Goal: Book appointment/travel/reservation

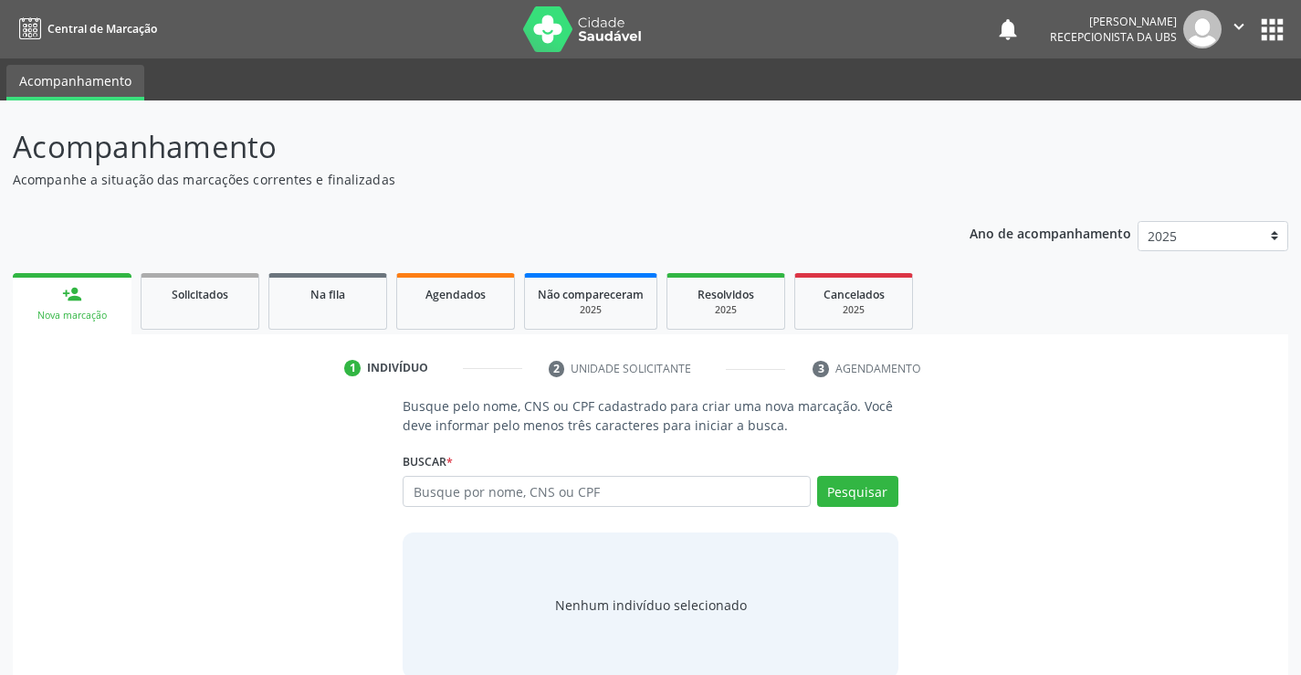
click at [670, 492] on input "text" at bounding box center [606, 491] width 407 height 31
type input "703107322688560"
click at [877, 495] on button "Pesquisar" at bounding box center [857, 491] width 81 height 31
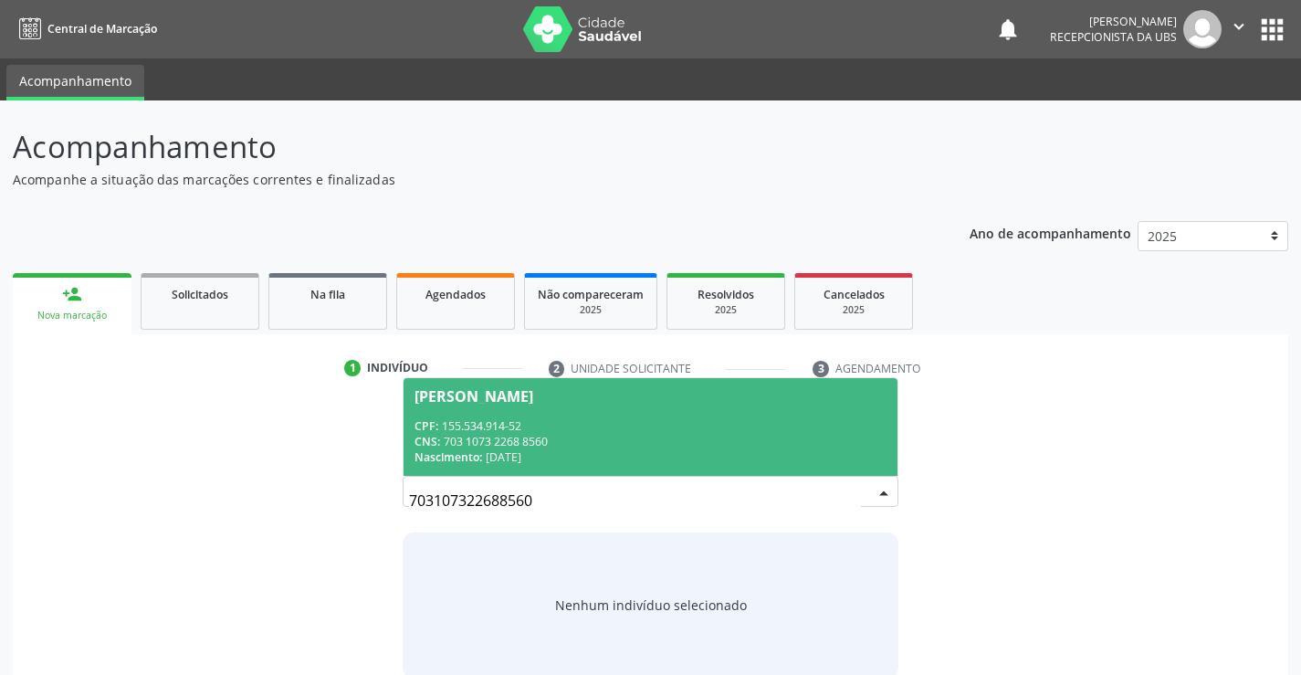
click at [688, 473] on span "[PERSON_NAME] CPF: 155.534.914-52 CNS: 703 1073 2268 8560 Nascimento: [DATE]" at bounding box center [650, 427] width 493 height 98
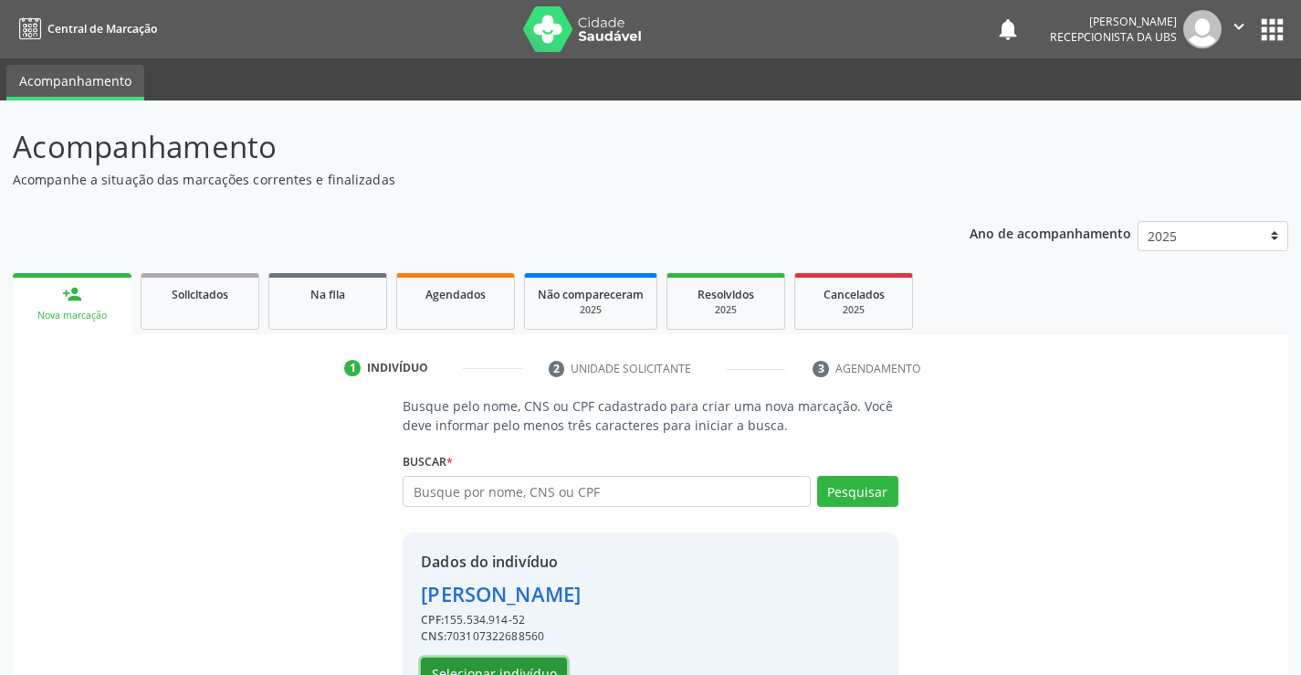
click at [525, 664] on button "Selecionar indivíduo" at bounding box center [494, 672] width 146 height 31
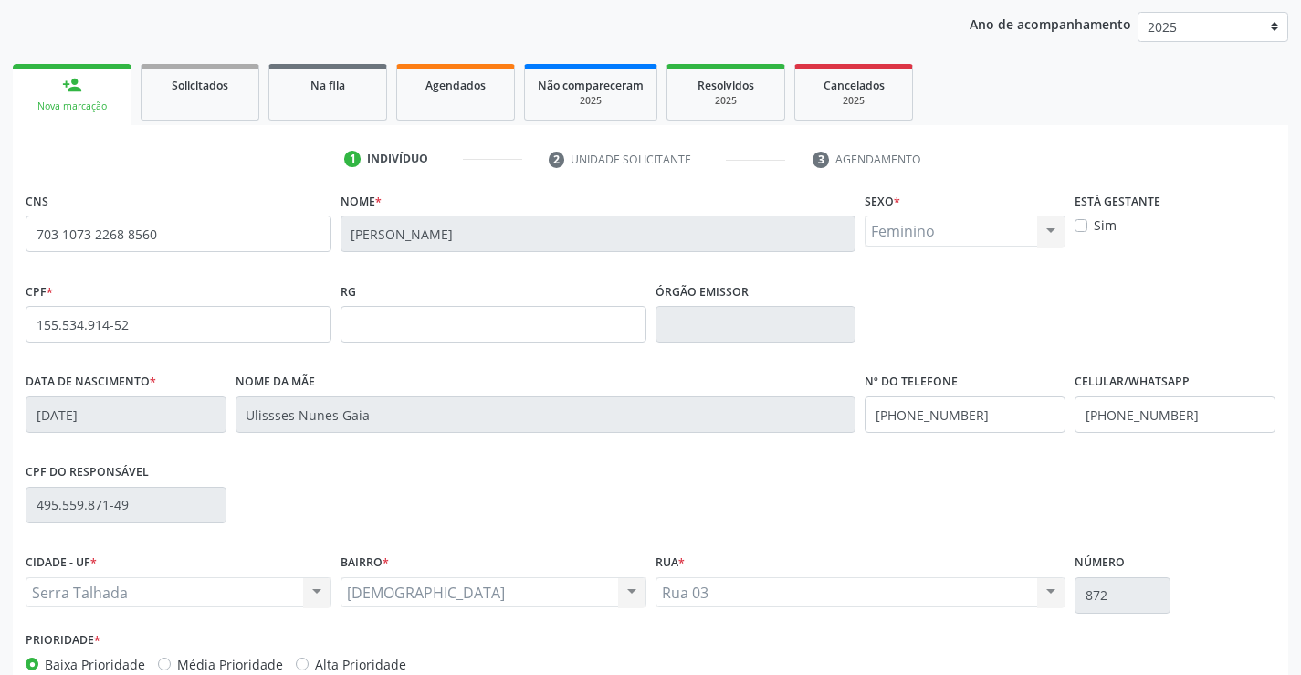
scroll to position [315, 0]
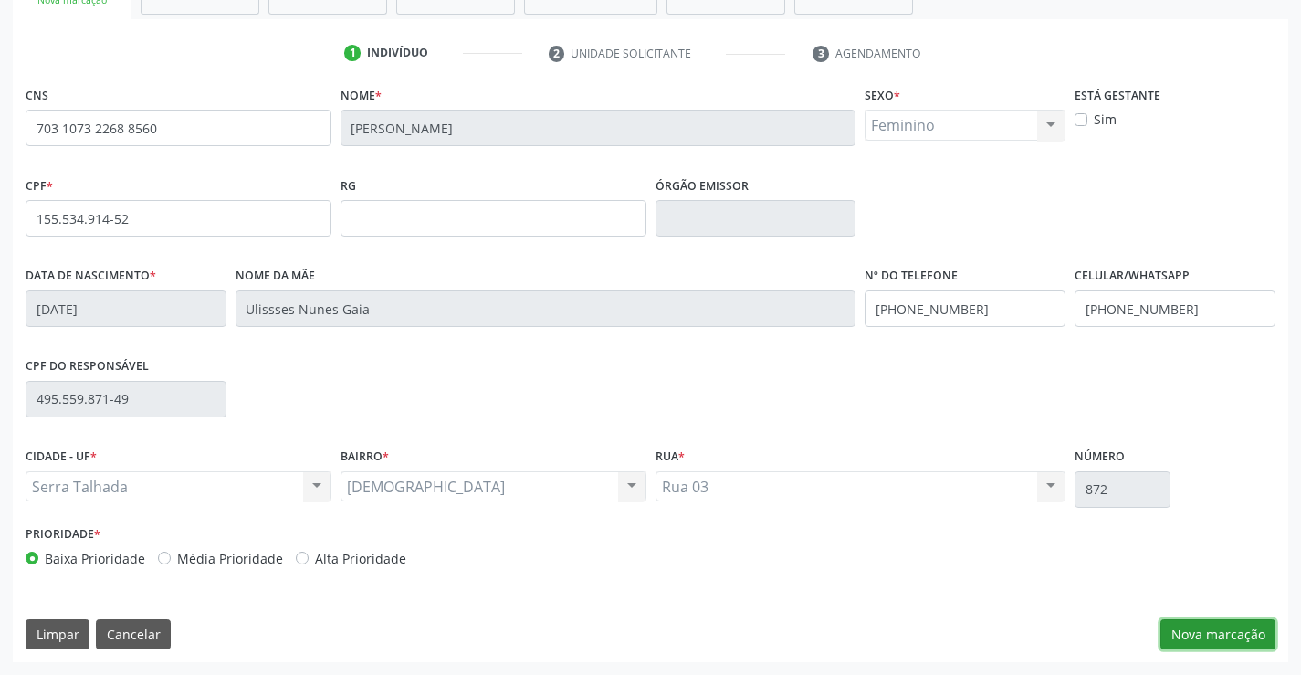
click at [1223, 619] on button "Nova marcação" at bounding box center [1218, 634] width 115 height 31
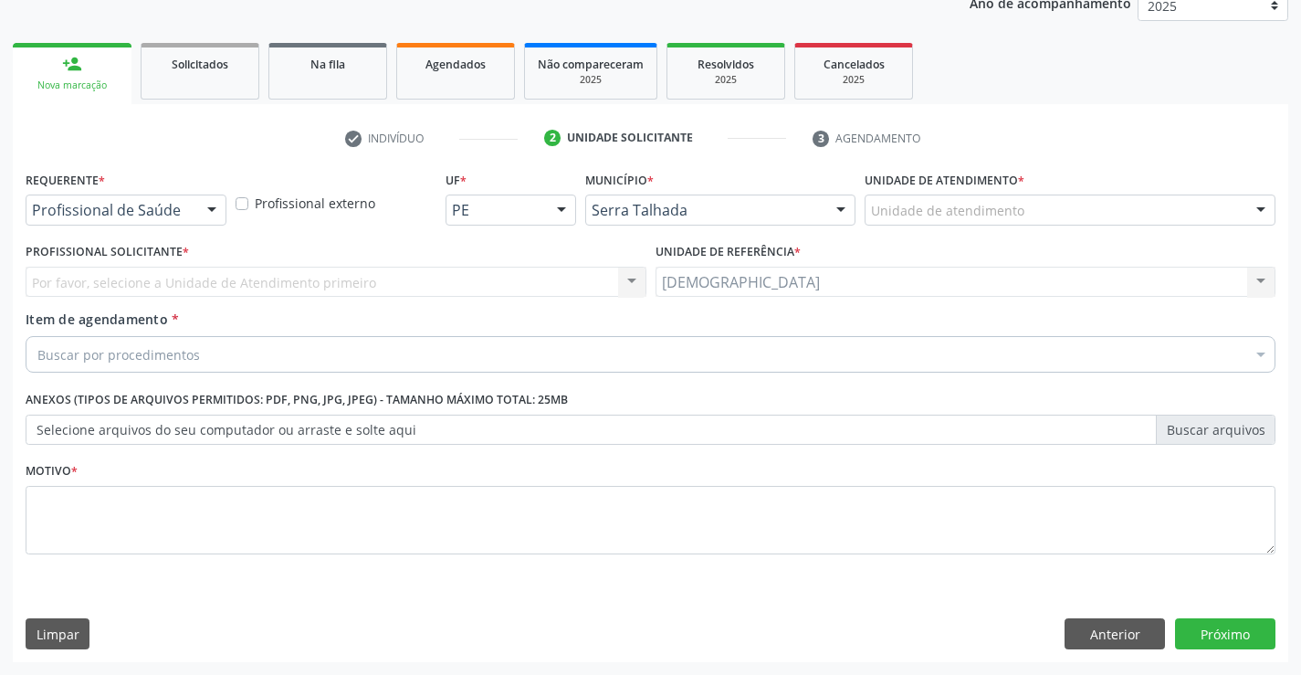
scroll to position [230, 0]
click at [214, 209] on div at bounding box center [211, 210] width 27 height 31
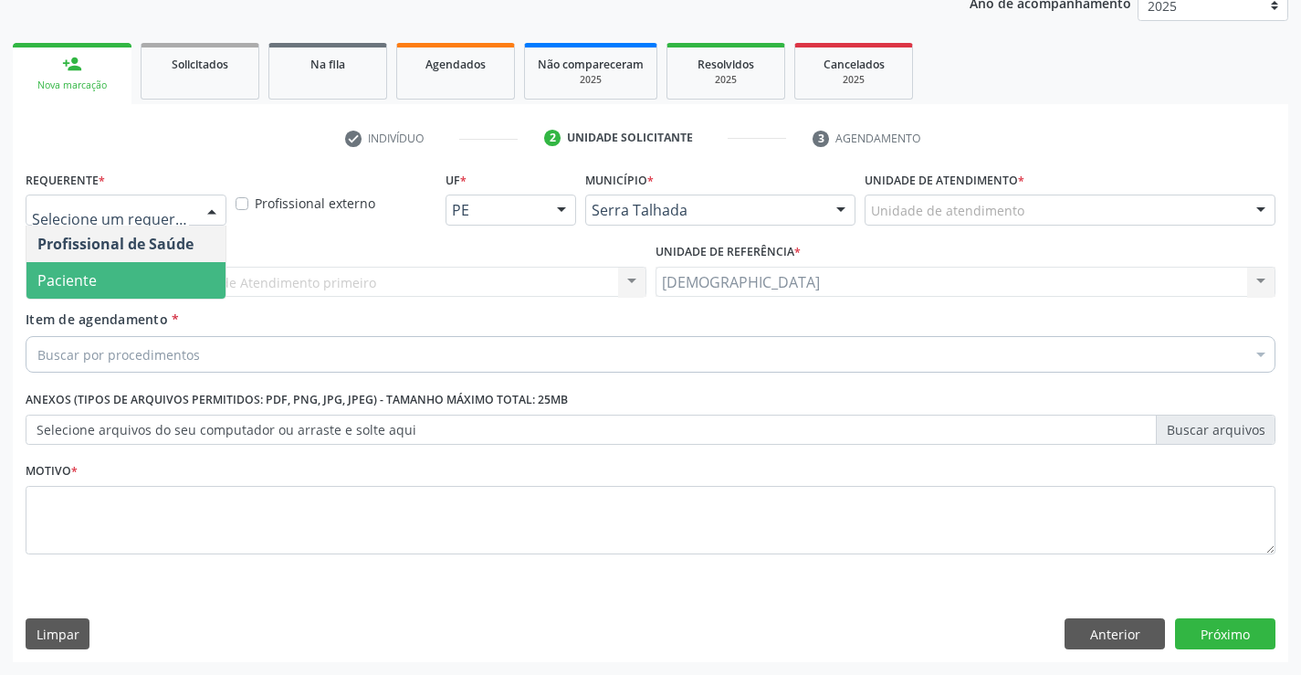
click at [132, 286] on span "Paciente" at bounding box center [125, 280] width 199 height 37
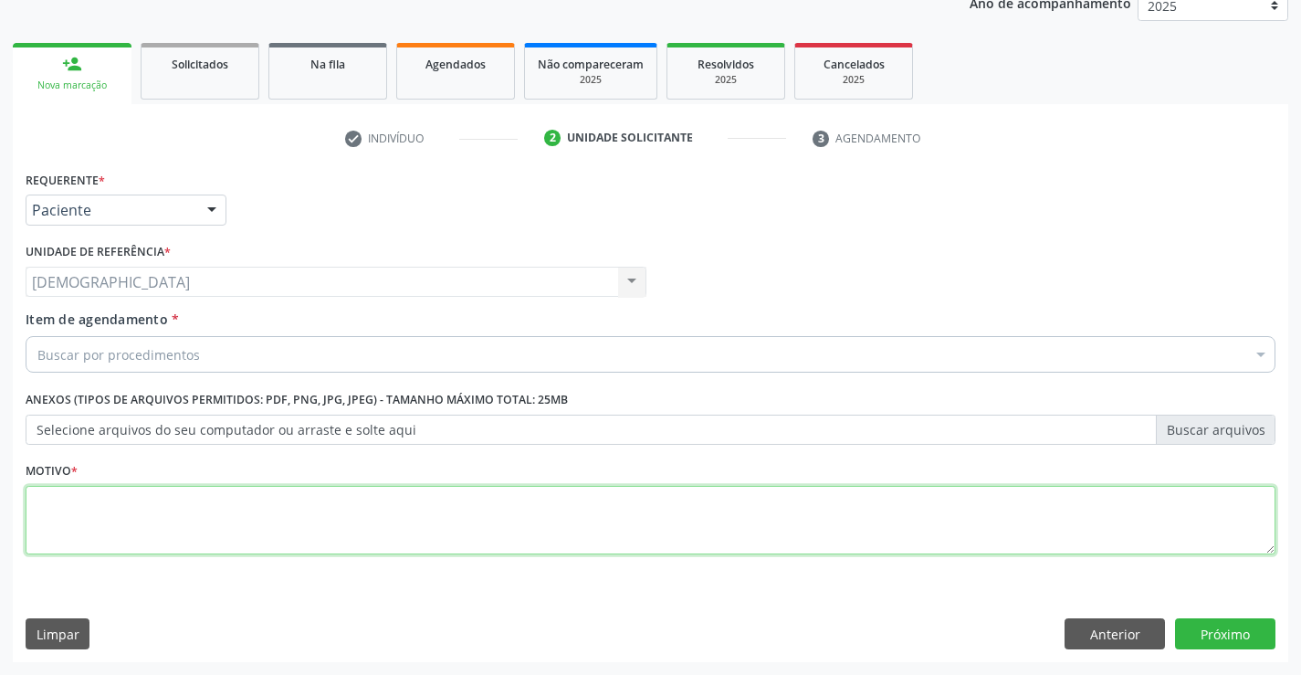
click at [79, 521] on textarea at bounding box center [651, 520] width 1250 height 69
type textarea "."
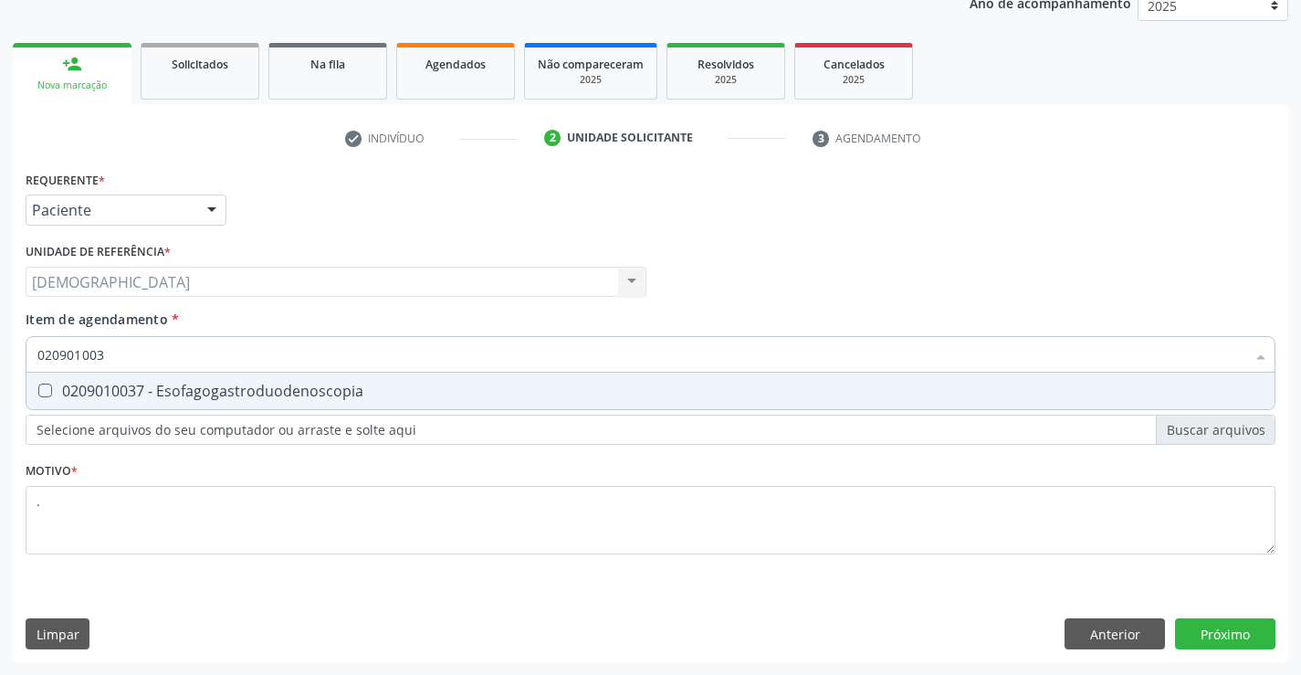
type input "0209010037"
click at [200, 386] on div "0209010037 - Esofagogastroduodenoscopia" at bounding box center [650, 391] width 1226 height 15
checkbox Esofagogastroduodenoscopia "true"
click at [1242, 644] on div "Requerente * Paciente Profissional de Saúde Paciente Nenhum resultado encontrad…" at bounding box center [651, 414] width 1276 height 496
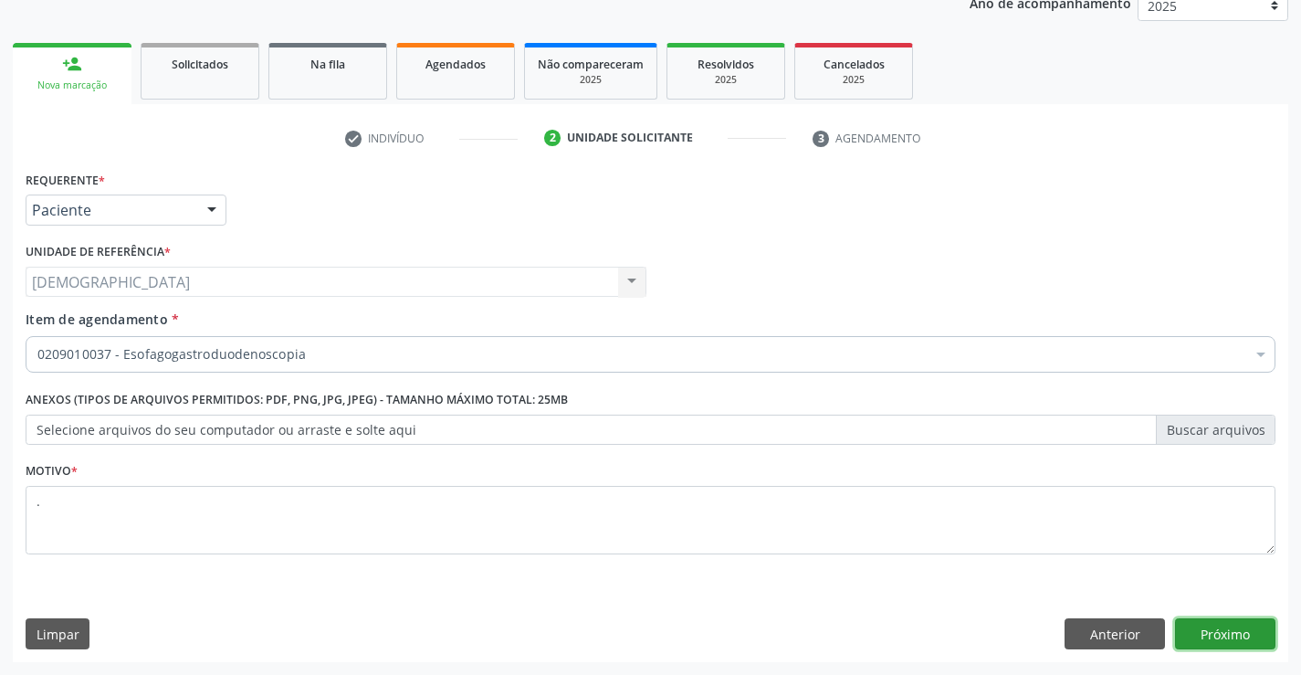
click at [1241, 638] on button "Próximo" at bounding box center [1225, 633] width 100 height 31
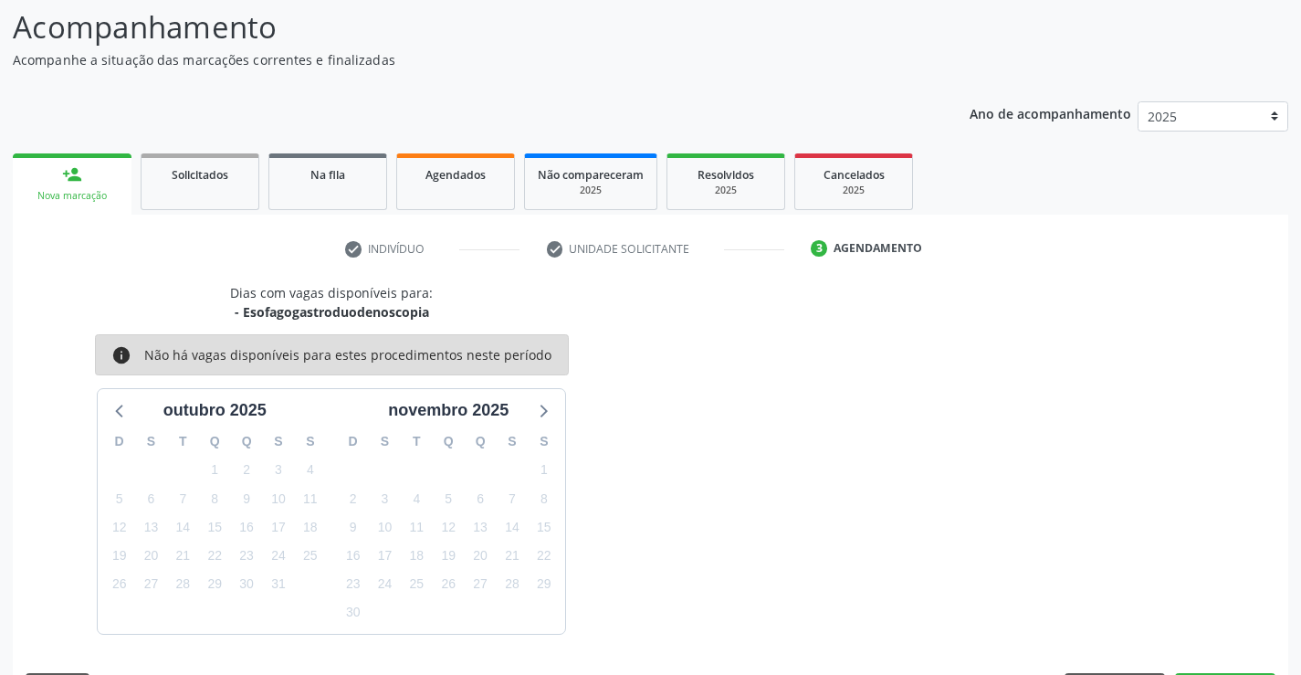
scroll to position [174, 0]
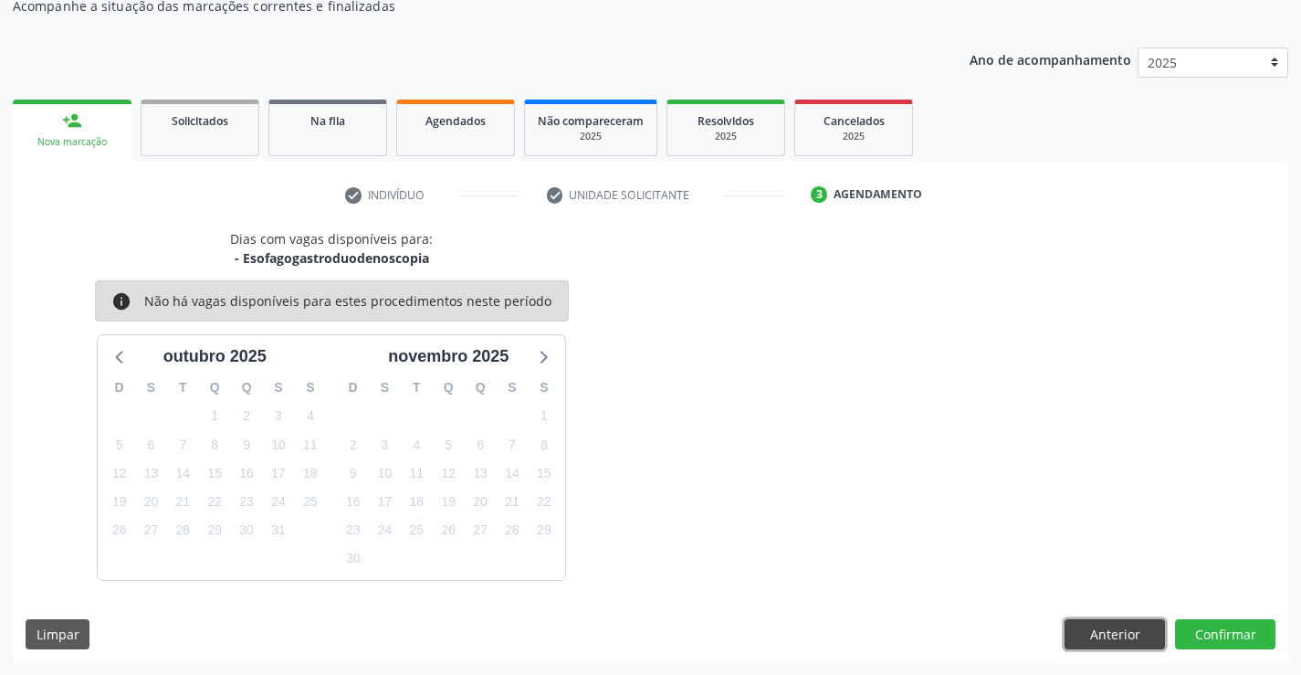
click at [1090, 636] on button "Anterior" at bounding box center [1115, 634] width 100 height 31
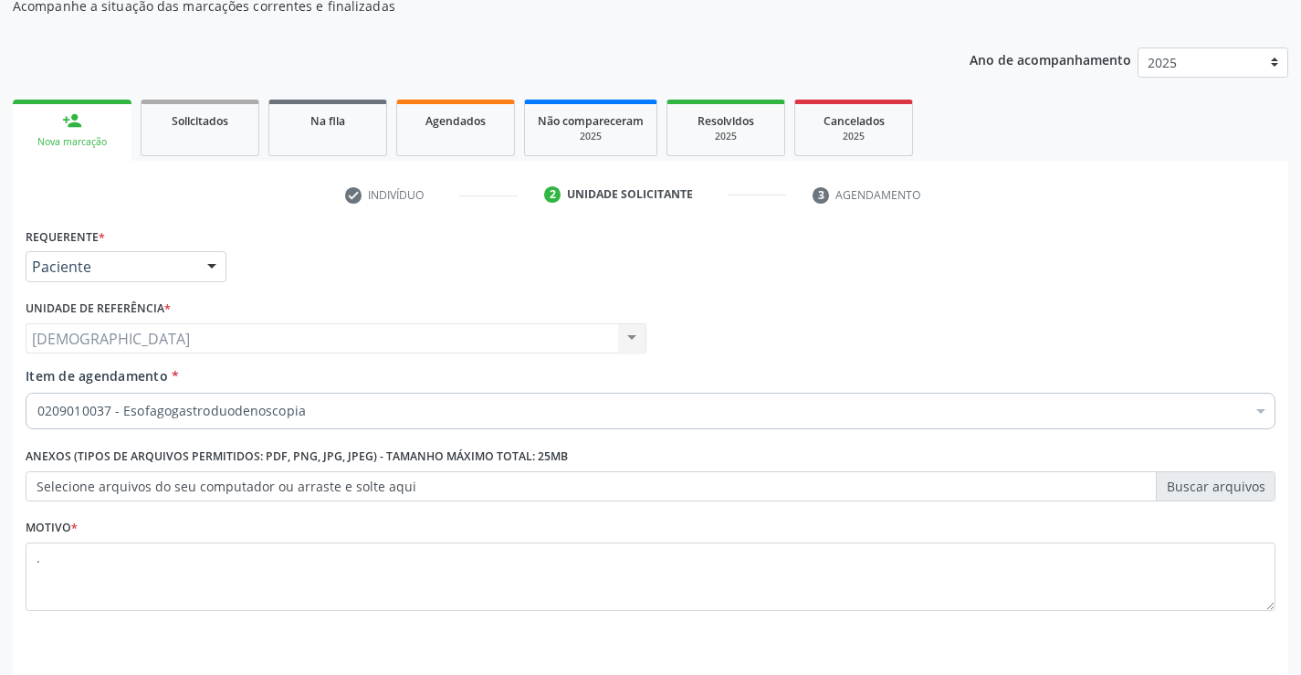
scroll to position [230, 0]
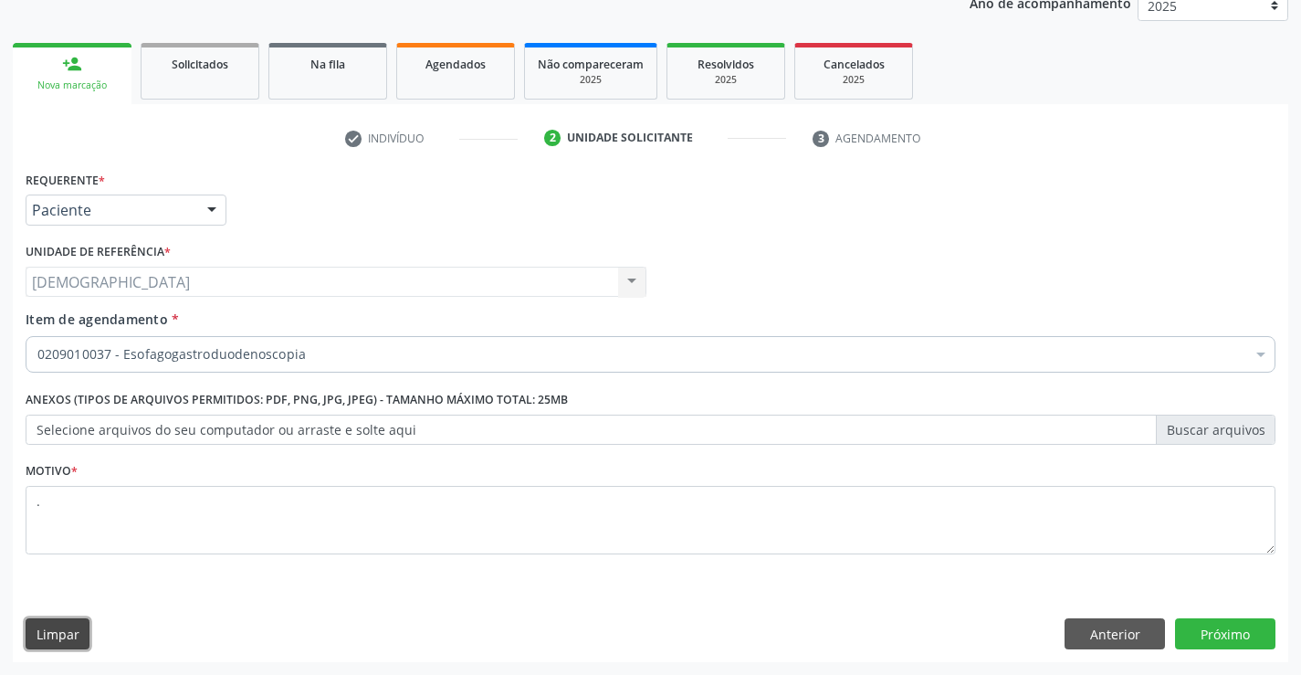
click at [29, 627] on button "Limpar" at bounding box center [58, 633] width 64 height 31
click at [44, 636] on button "Limpar" at bounding box center [58, 633] width 64 height 31
click at [210, 528] on textarea at bounding box center [651, 520] width 1250 height 69
click at [47, 640] on button "Limpar" at bounding box center [58, 633] width 64 height 31
click at [49, 636] on button "Limpar" at bounding box center [58, 633] width 64 height 31
